Goal: Task Accomplishment & Management: Manage account settings

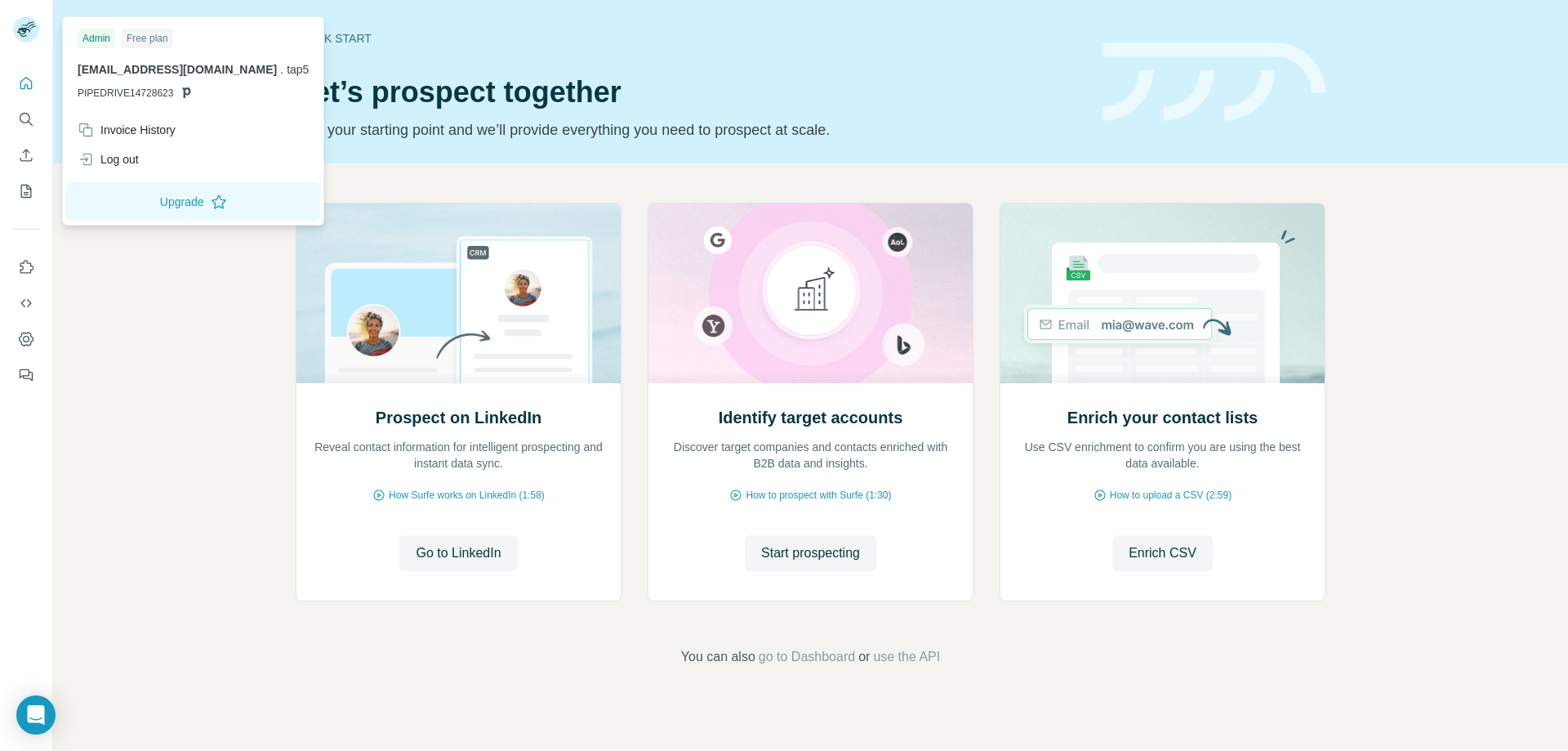
click at [20, 35] on icon at bounding box center [23, 32] width 13 height 9
click at [24, 30] on icon at bounding box center [23, 32] width 13 height 9
click at [24, 342] on icon "Dashboard" at bounding box center [26, 339] width 16 height 16
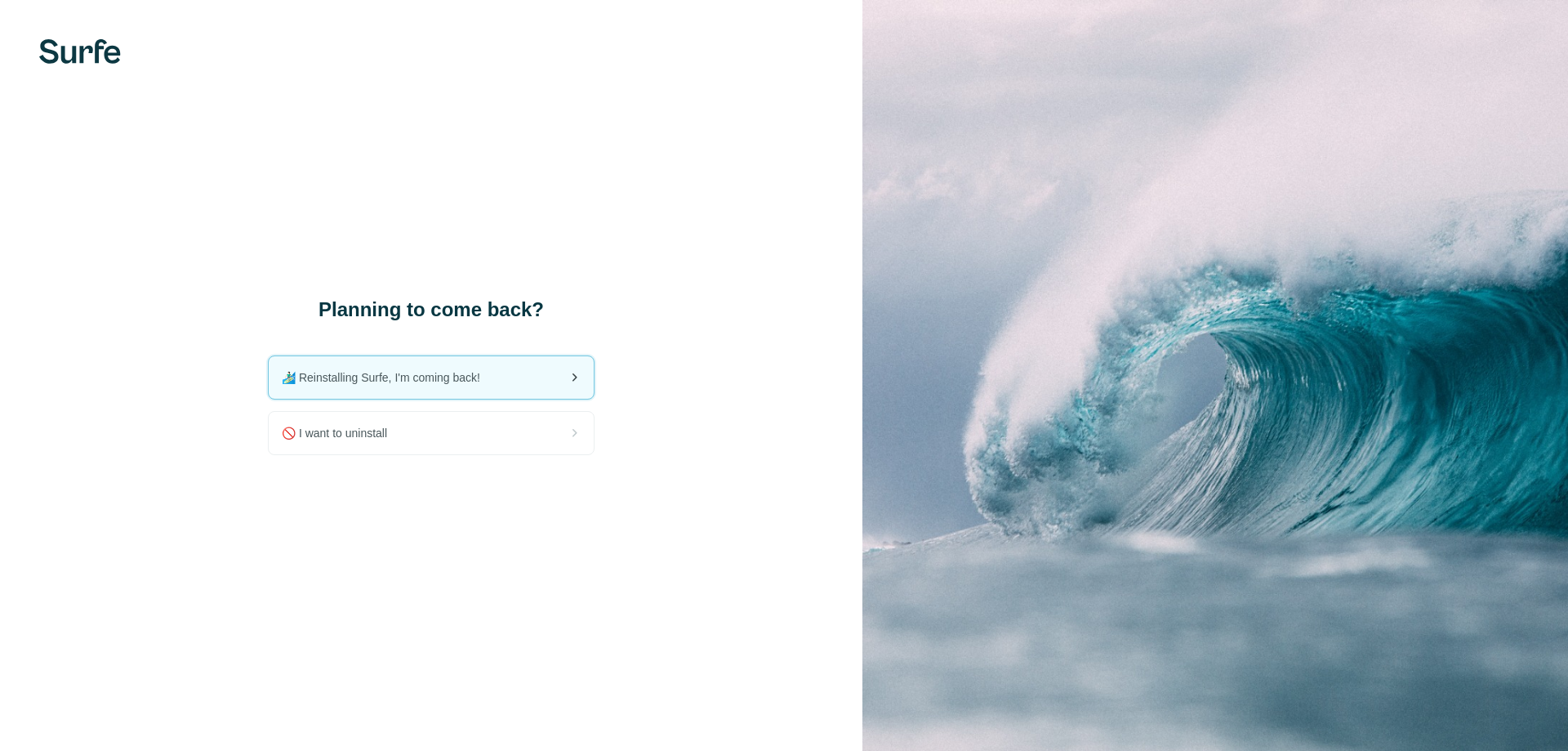
click at [470, 379] on span "🏄🏻‍♂️ Reinstalling Surfe, I'm coming back!" at bounding box center [388, 377] width 212 height 16
